Goal: Communication & Community: Answer question/provide support

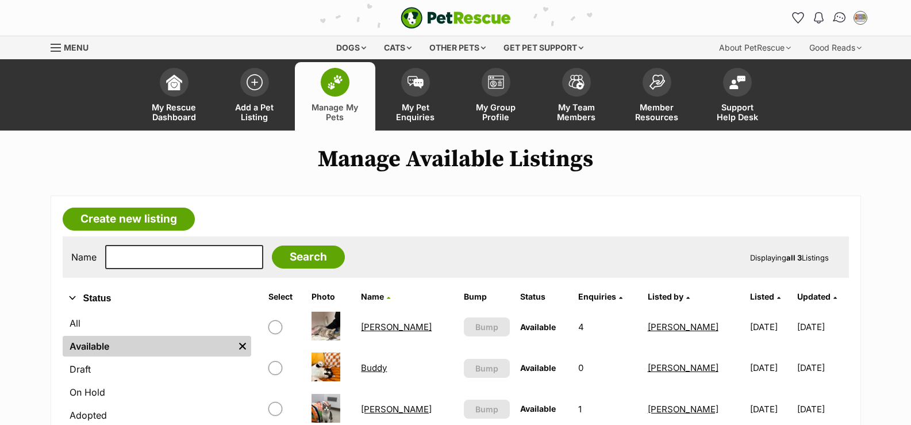
click at [837, 22] on img "Conversations" at bounding box center [840, 17] width 16 height 15
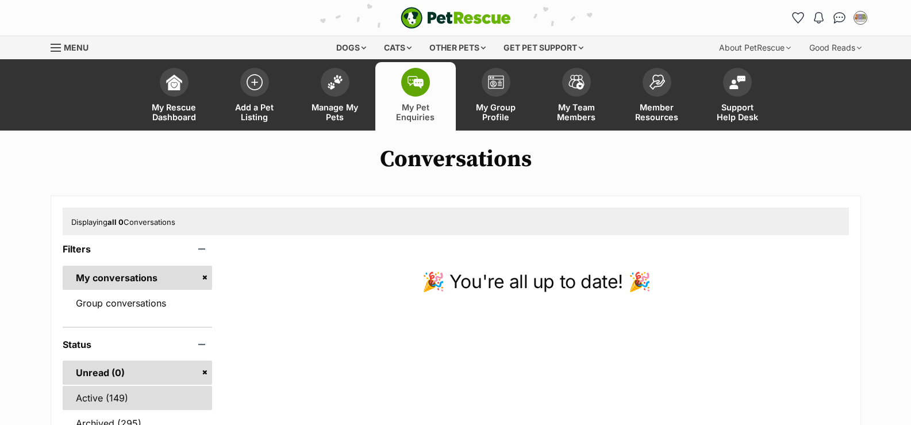
click at [116, 404] on link "Active (149)" at bounding box center [138, 398] width 150 height 24
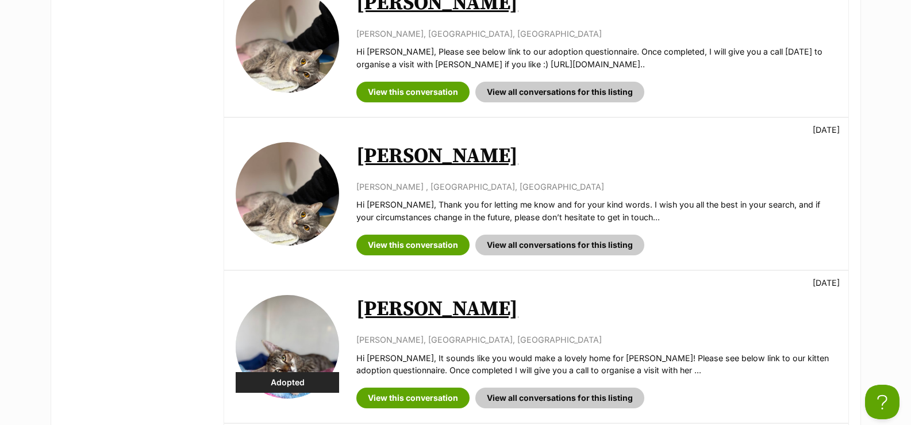
scroll to position [805, 0]
